Goal: Task Accomplishment & Management: Complete application form

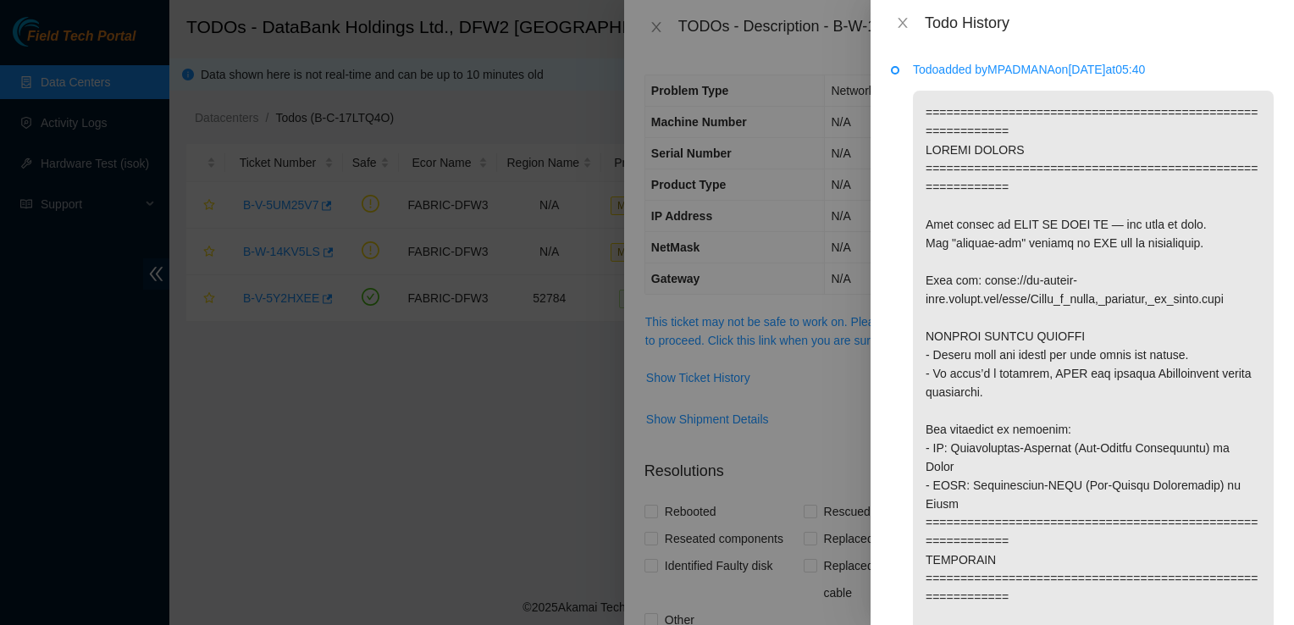
scroll to position [1399, 0]
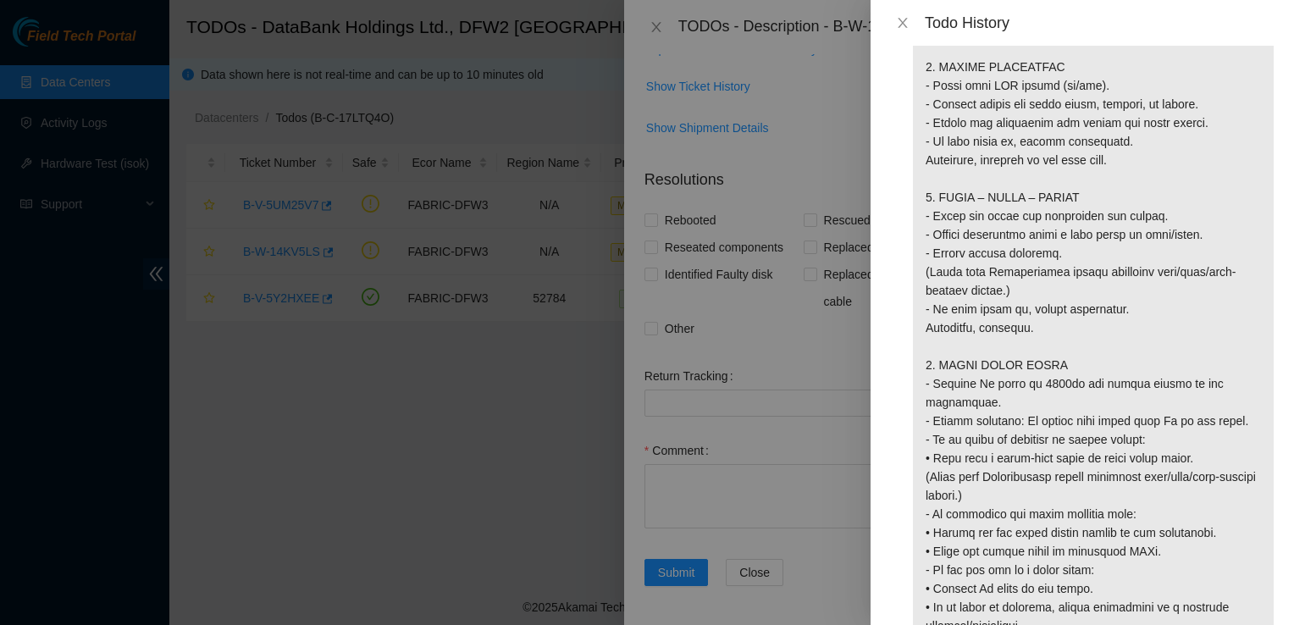
scroll to position [1518, 0]
click at [1194, 36] on div "Todo History" at bounding box center [1083, 23] width 424 height 46
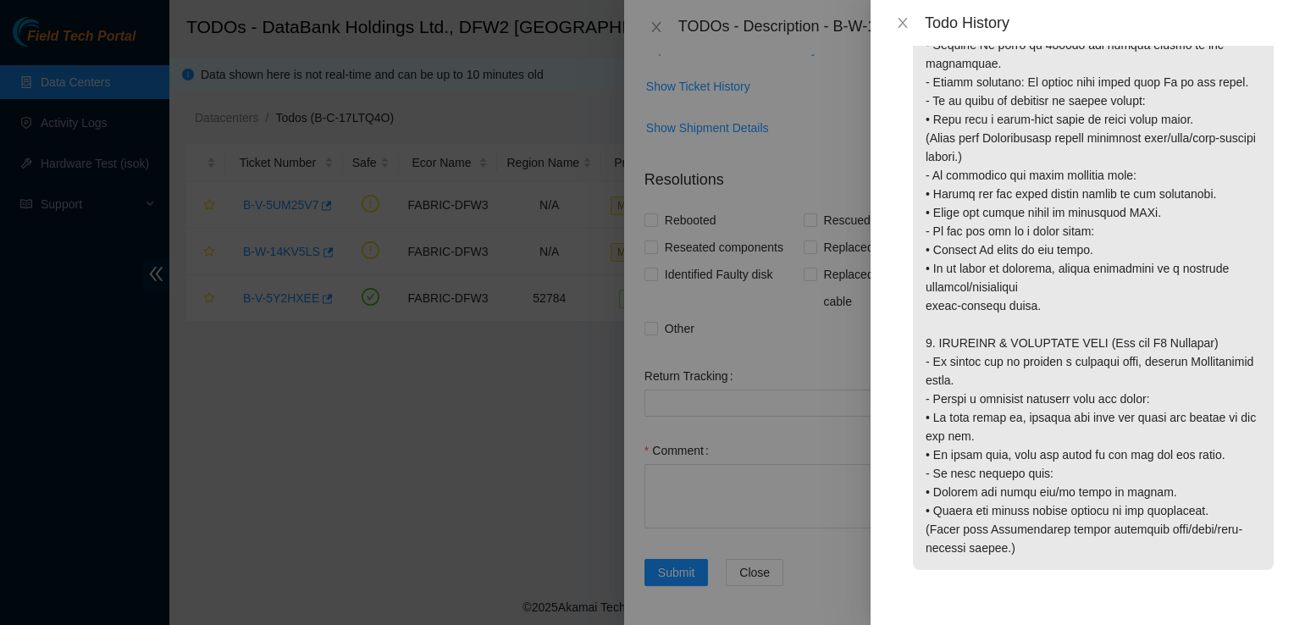
scroll to position [1875, 0]
click at [905, 15] on button "Close" at bounding box center [903, 23] width 24 height 16
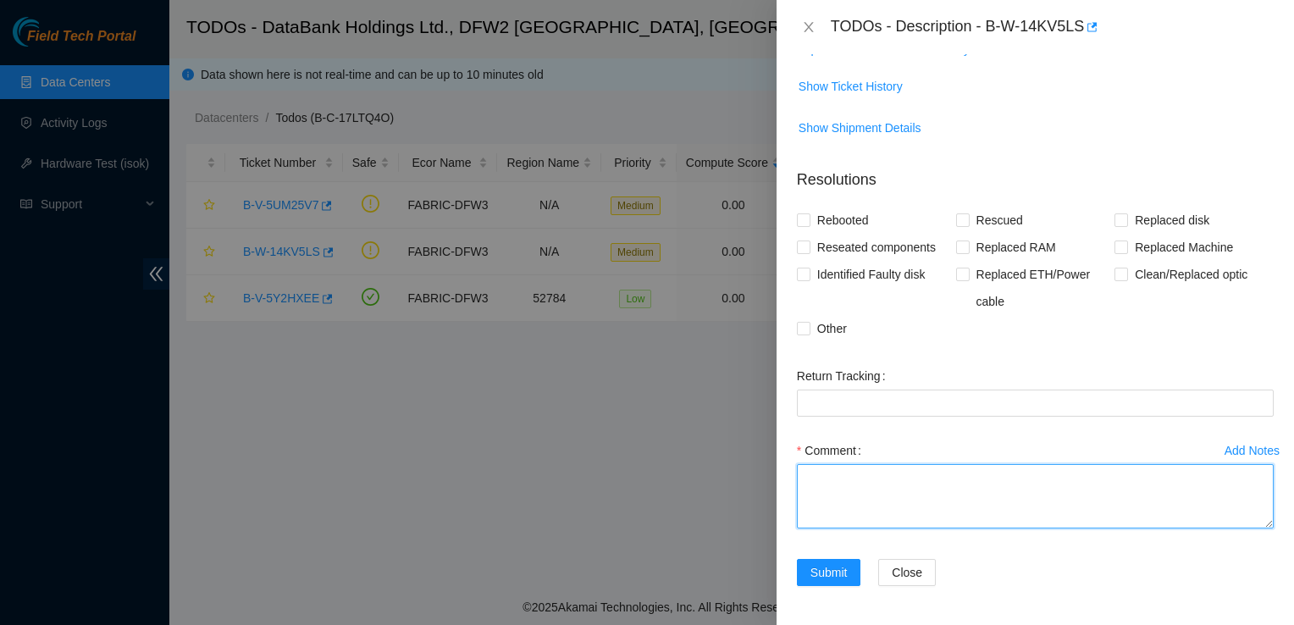
click at [835, 486] on textarea "Comment" at bounding box center [1035, 496] width 477 height 64
paste textarea "Fiber line connection from Leaf and Switch are layed straight and correctly wit…"
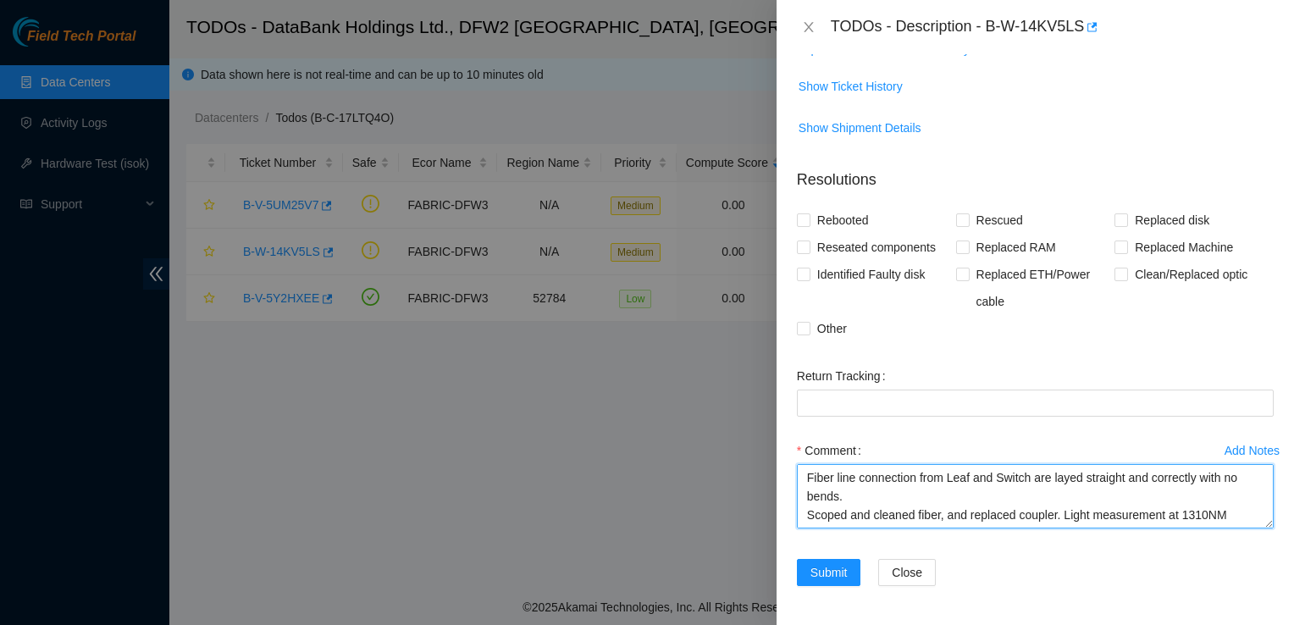
scroll to position [32, 0]
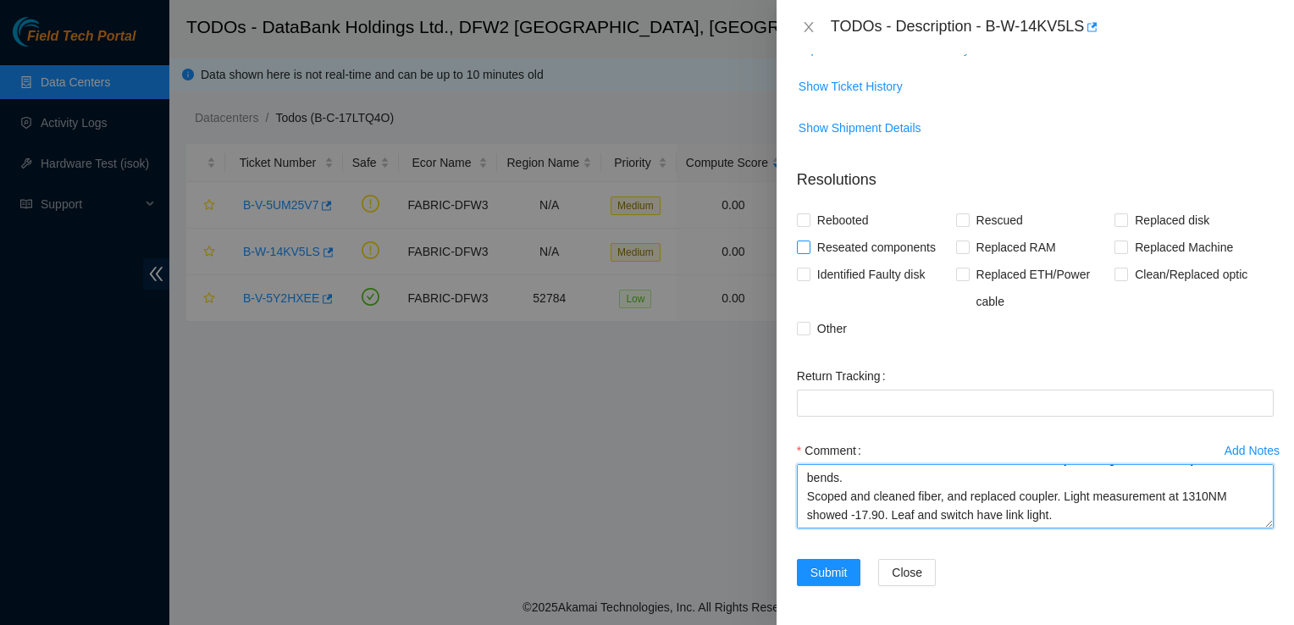
type textarea "Fiber line connection from Leaf and Switch are layed straight and correctly wit…"
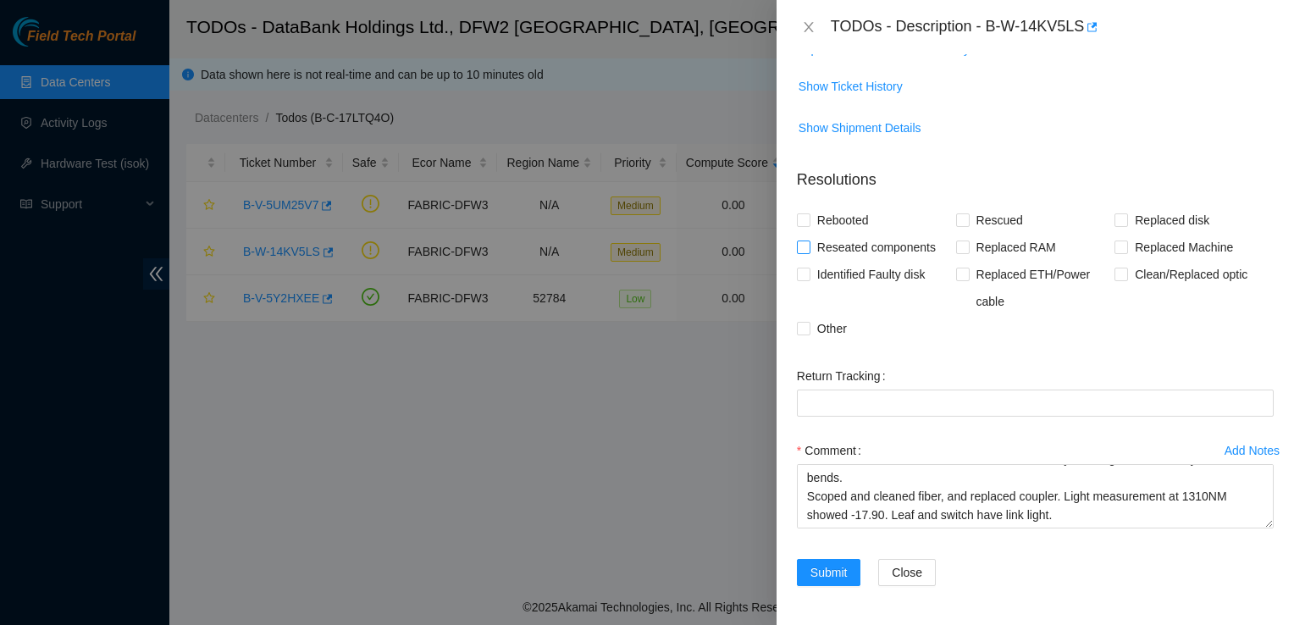
click at [878, 247] on span "Reseated components" at bounding box center [877, 247] width 132 height 27
click at [809, 247] on input "Reseated components" at bounding box center [803, 247] width 12 height 12
checkbox input "true"
click at [798, 328] on input "Other" at bounding box center [803, 328] width 12 height 12
checkbox input "true"
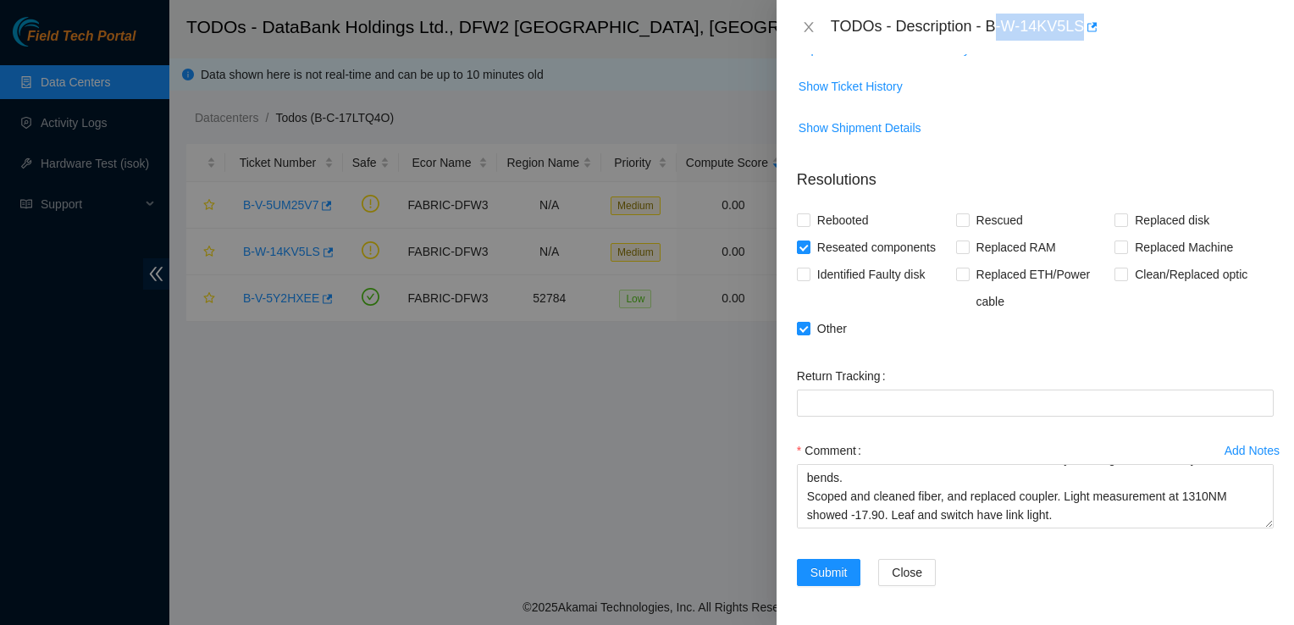
drag, startPoint x: 993, startPoint y: 25, endPoint x: 1081, endPoint y: 45, distance: 90.4
click at [1081, 45] on div "TODOs - Description - B-W-14KV5LS" at bounding box center [1036, 27] width 518 height 54
drag, startPoint x: 1081, startPoint y: 45, endPoint x: 1013, endPoint y: 44, distance: 67.8
click at [1013, 44] on div "TODOs - Description - B-W-14KV5LS" at bounding box center [1036, 27] width 518 height 54
drag, startPoint x: 985, startPoint y: 33, endPoint x: 1088, endPoint y: 36, distance: 102.5
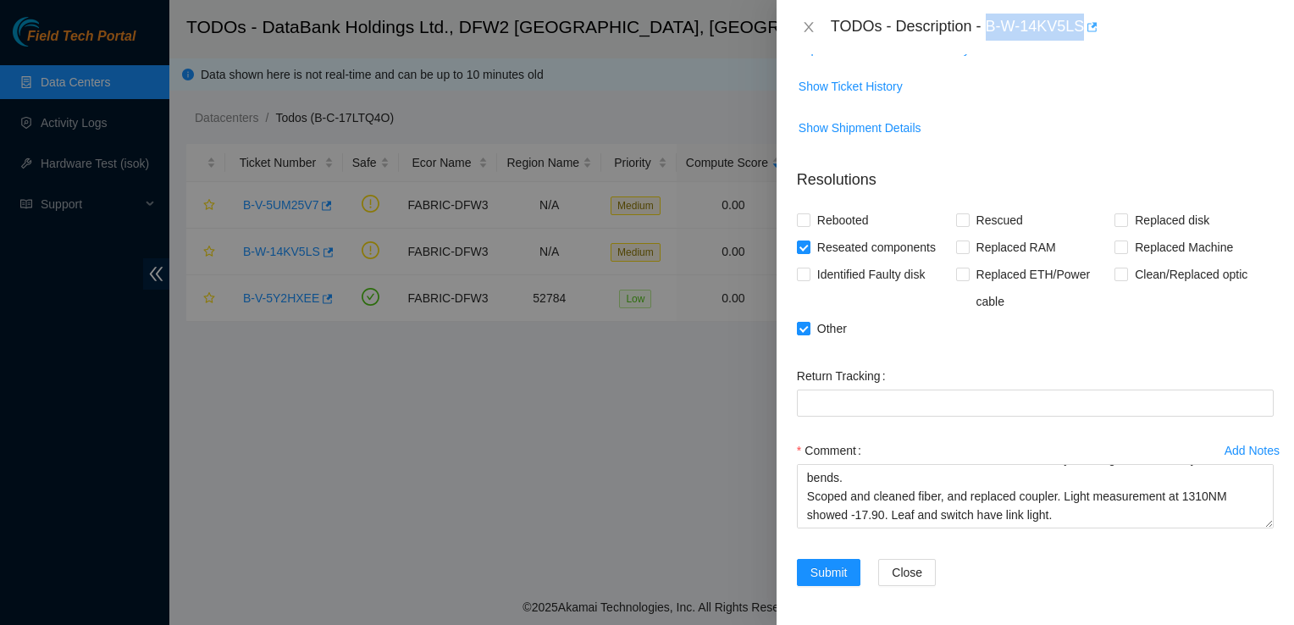
click at [1088, 36] on div "TODOs - Description - B-W-14KV5LS" at bounding box center [1052, 27] width 443 height 27
copy div "B-W-14KV5LS"
click at [825, 573] on span "Submit" at bounding box center [829, 572] width 37 height 19
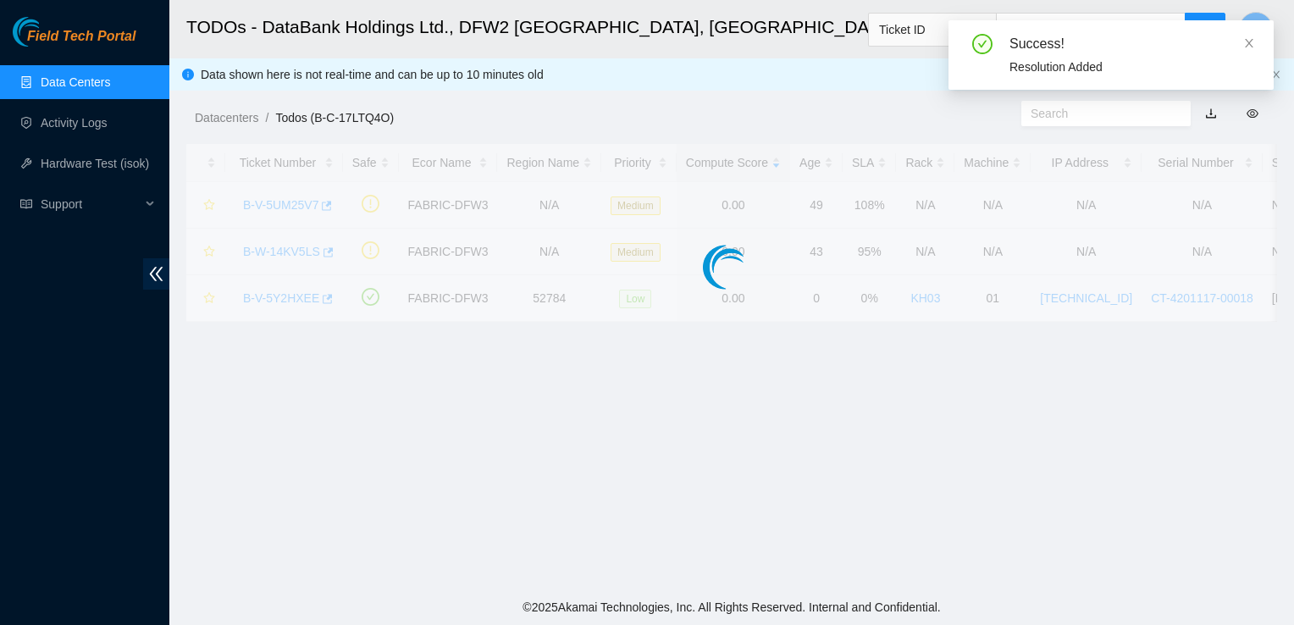
scroll to position [347, 0]
